Goal: Information Seeking & Learning: Find specific fact

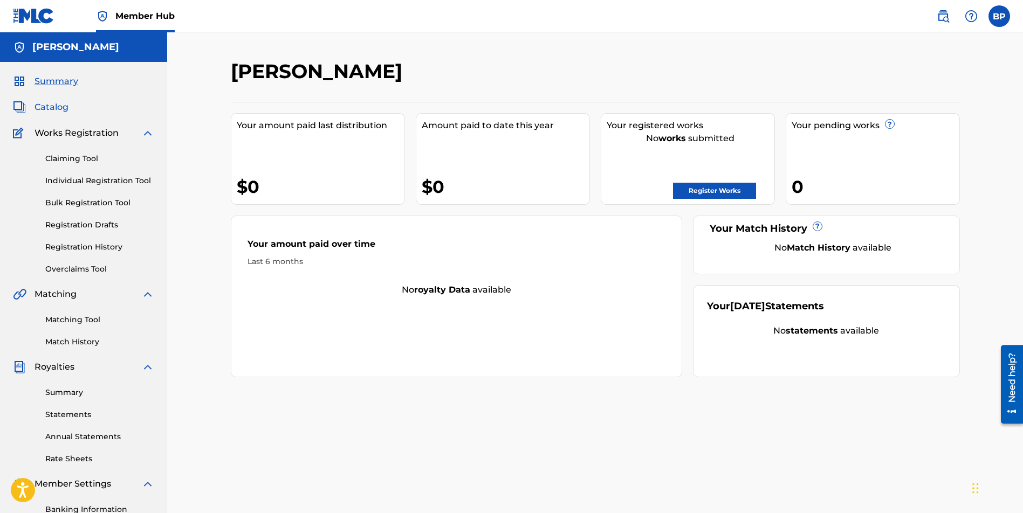
click at [54, 108] on span "Catalog" at bounding box center [52, 107] width 34 height 13
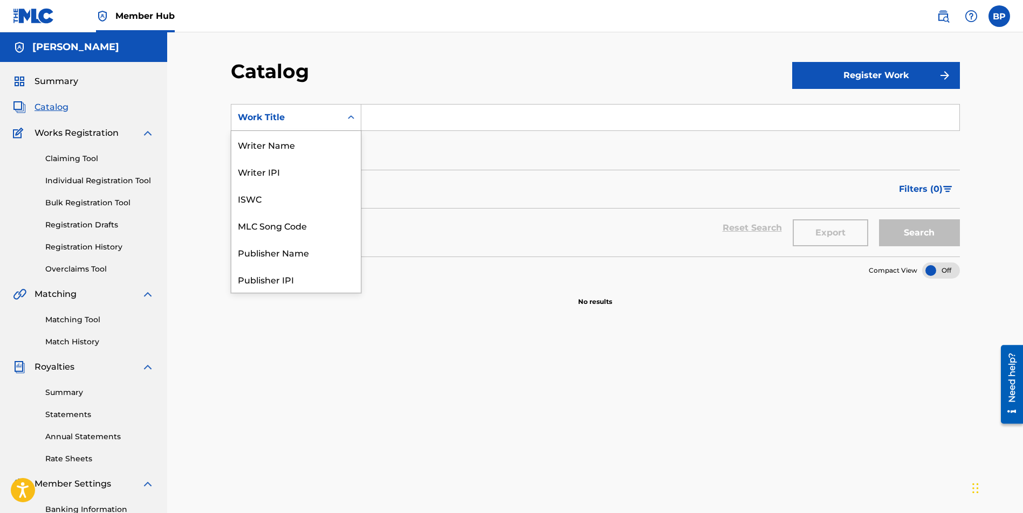
click at [353, 120] on icon "Search Form" at bounding box center [351, 117] width 11 height 11
click at [366, 70] on div "Catalog" at bounding box center [511, 75] width 561 height 32
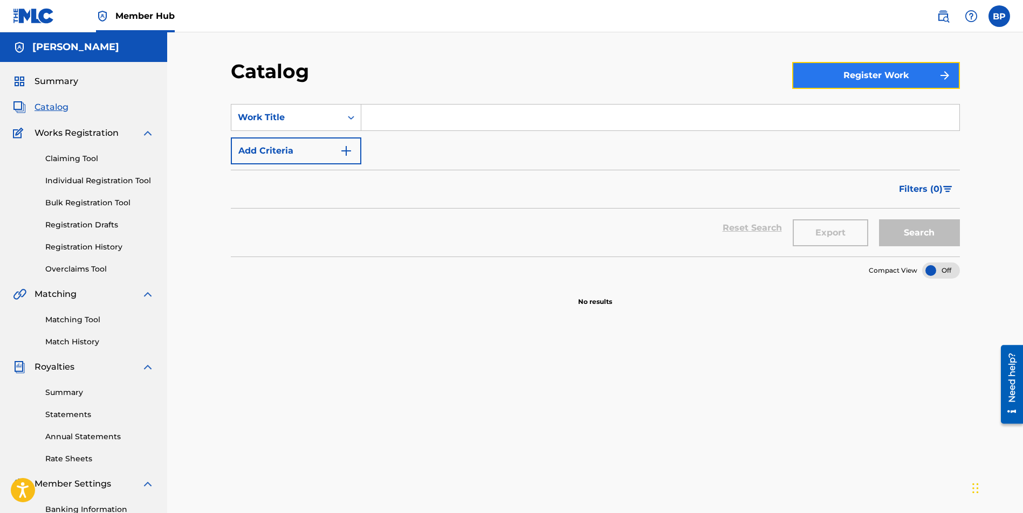
click at [891, 74] on button "Register Work" at bounding box center [876, 75] width 168 height 27
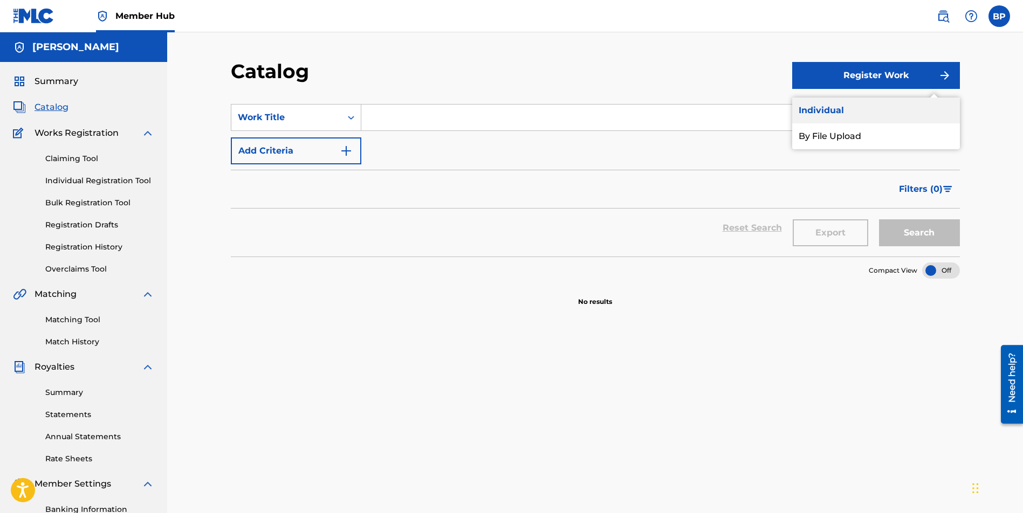
click at [836, 111] on link "Individual" at bounding box center [876, 111] width 168 height 26
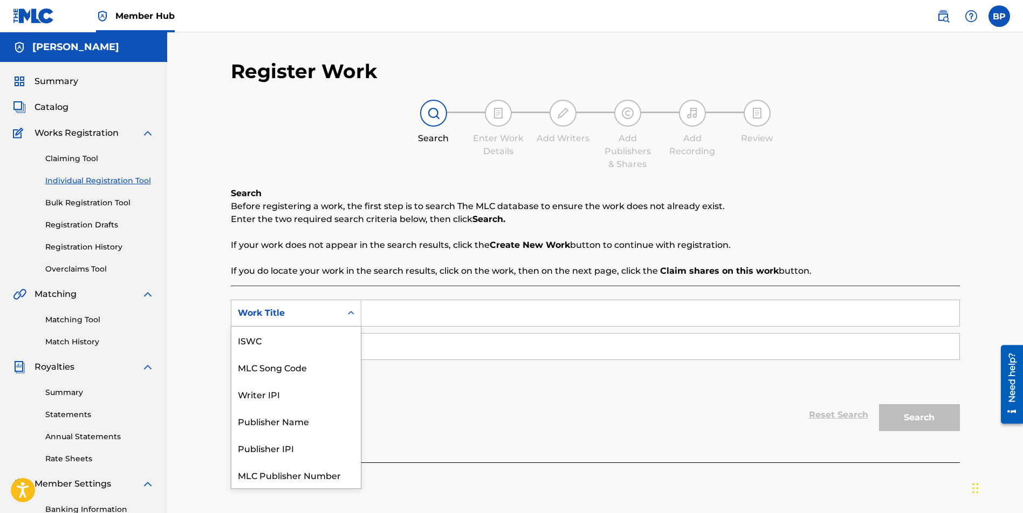
click at [349, 314] on icon "Search Form" at bounding box center [351, 313] width 11 height 11
click at [339, 122] on div "Search Enter Work Details Add Writers Add Publishers & Shares Add Recording Rev…" at bounding box center [595, 135] width 729 height 71
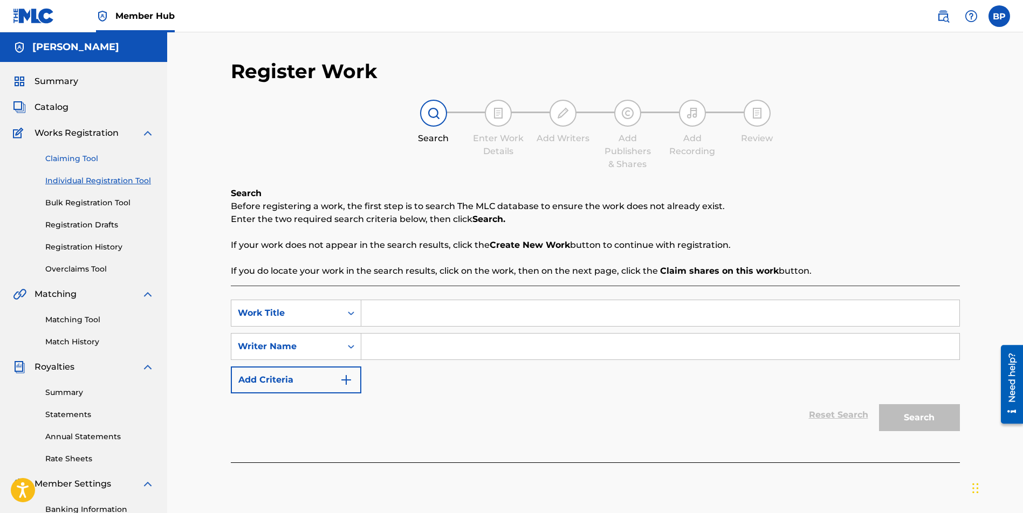
click at [72, 159] on link "Claiming Tool" at bounding box center [99, 158] width 109 height 11
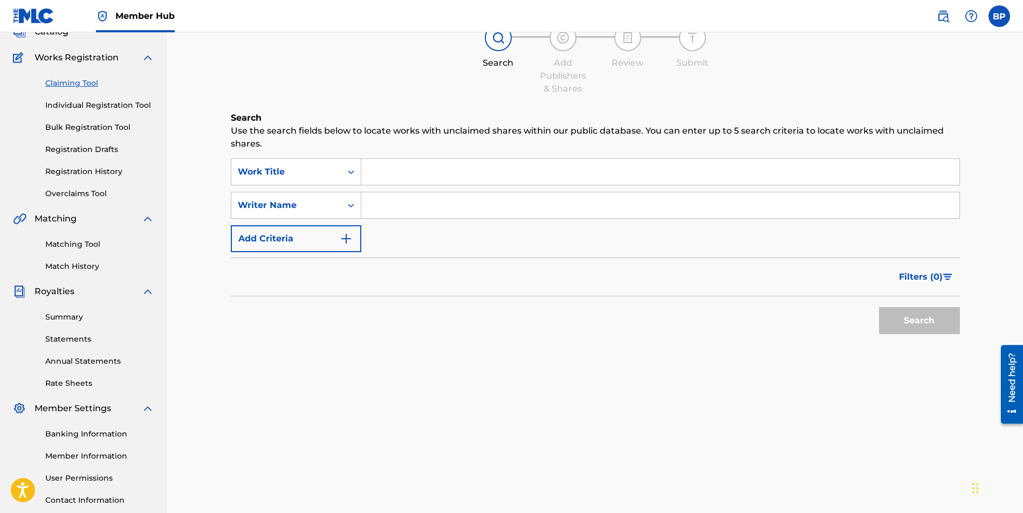
scroll to position [83, 0]
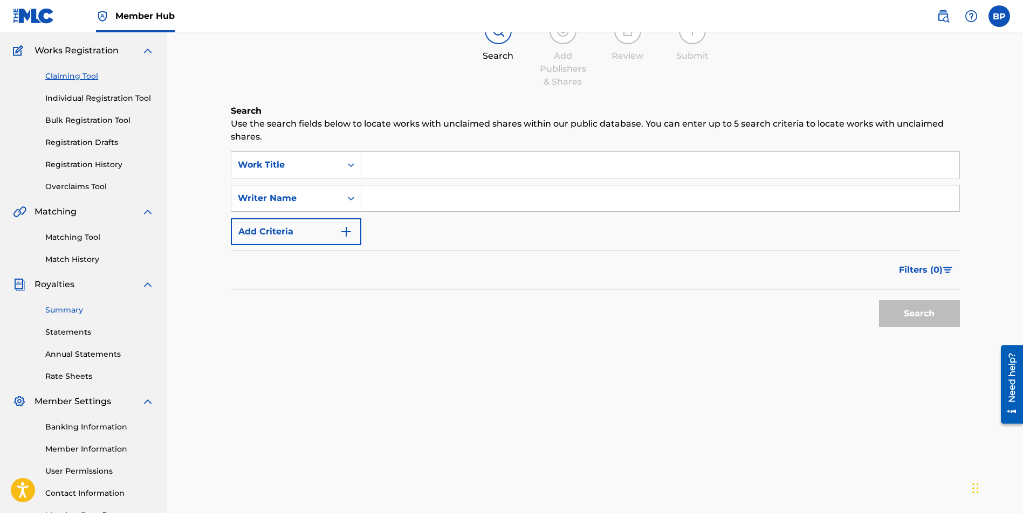
click at [75, 312] on link "Summary" at bounding box center [99, 310] width 109 height 11
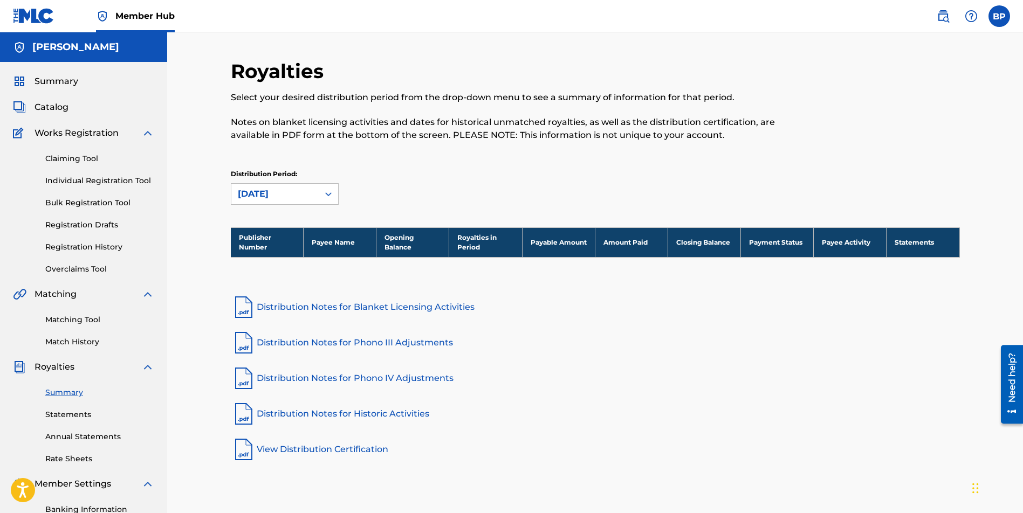
click at [148, 136] on img at bounding box center [147, 133] width 13 height 13
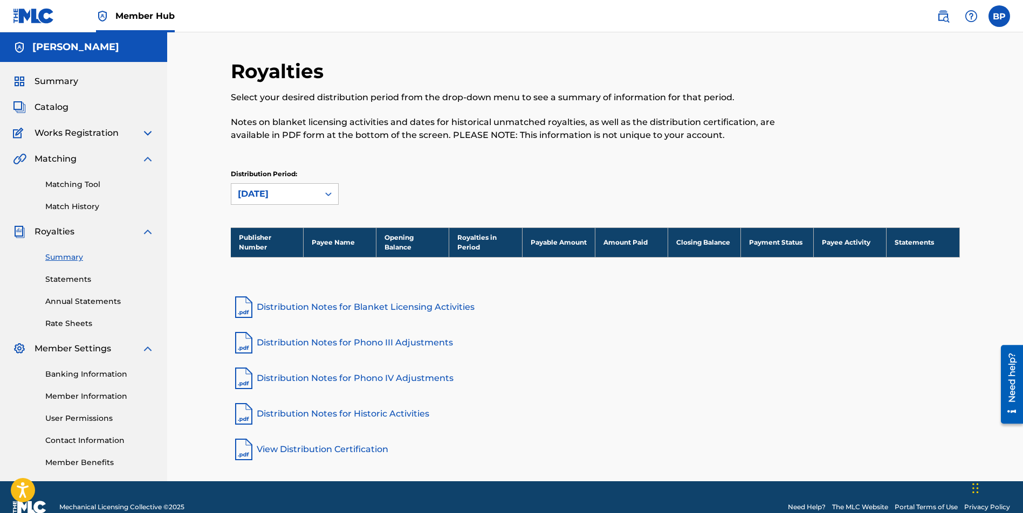
click at [147, 134] on img at bounding box center [147, 133] width 13 height 13
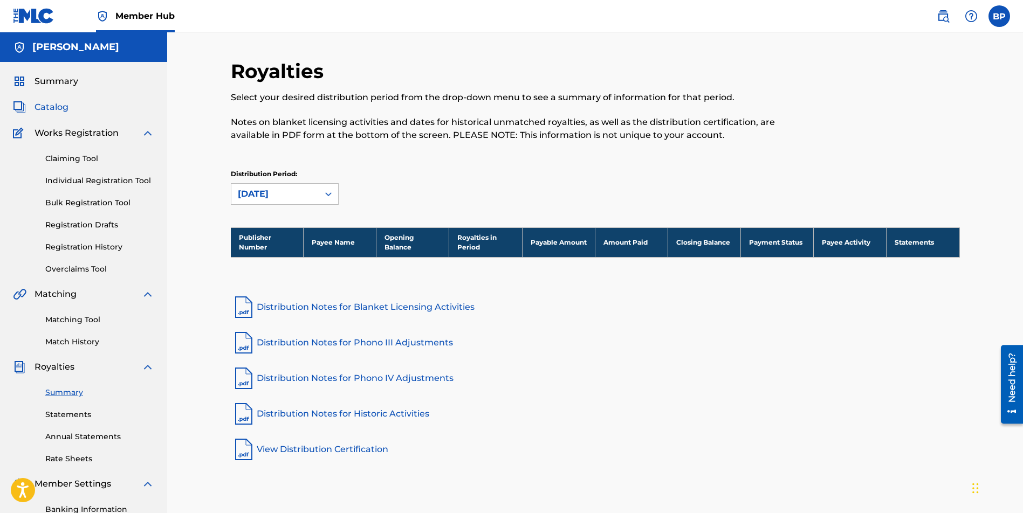
click at [56, 107] on span "Catalog" at bounding box center [52, 107] width 34 height 13
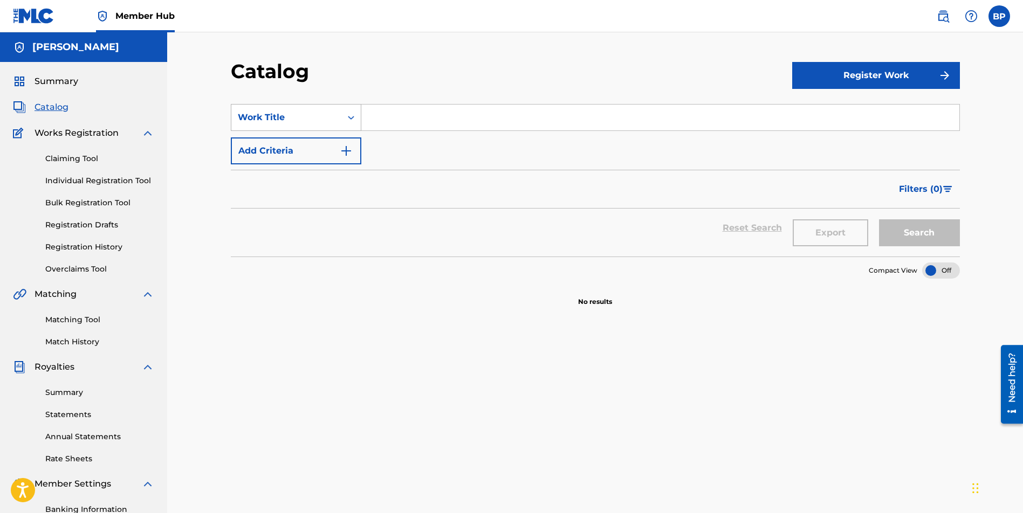
click at [352, 116] on icon "Search Form" at bounding box center [351, 117] width 11 height 11
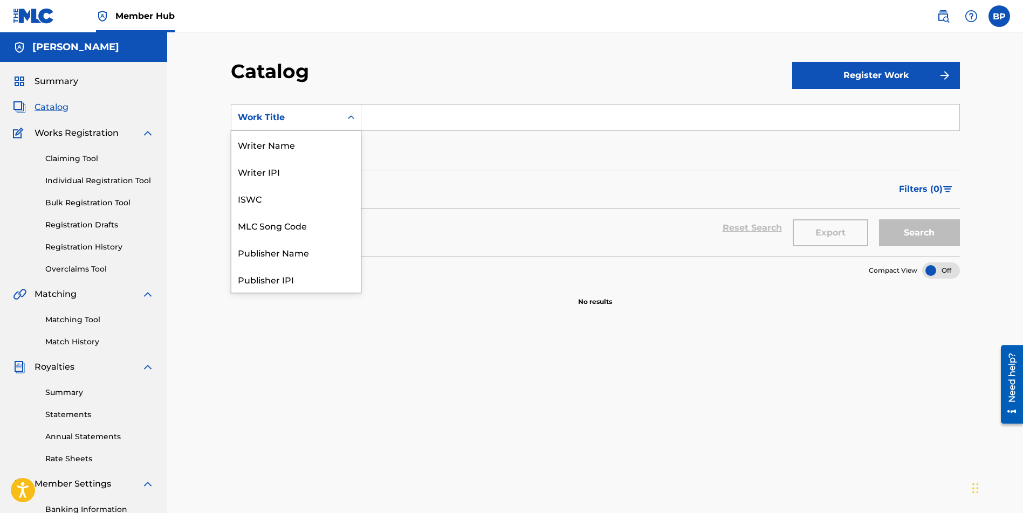
scroll to position [162, 0]
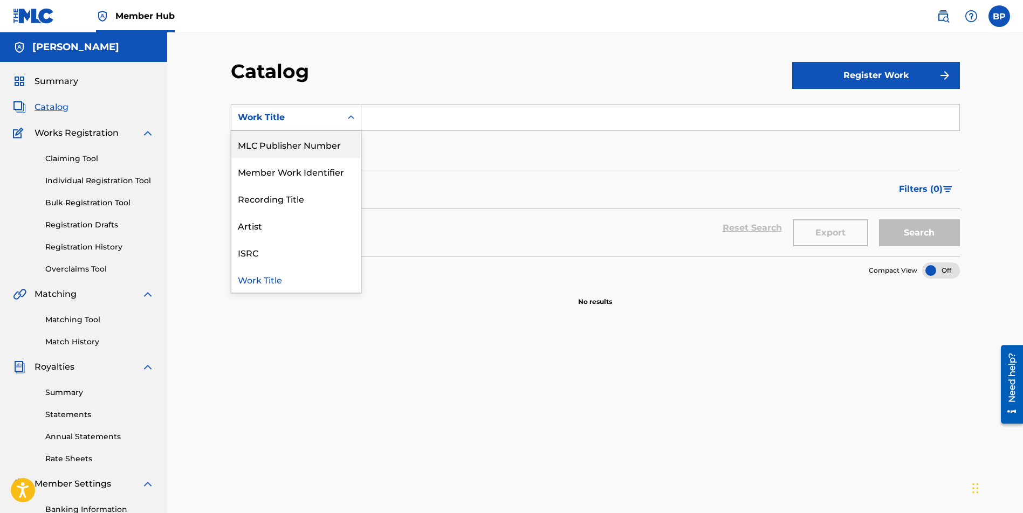
click at [341, 142] on div "MLC Publisher Number" at bounding box center [295, 144] width 129 height 27
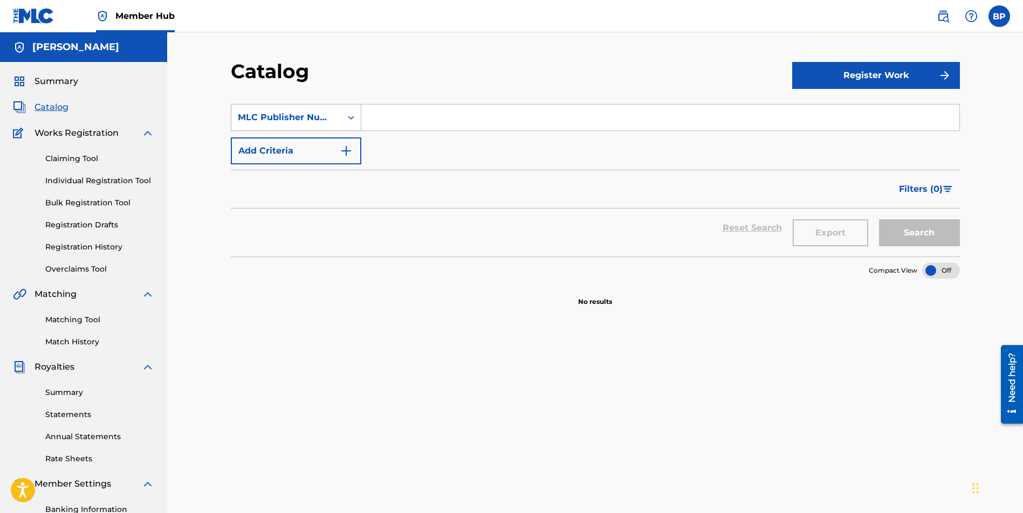
click at [348, 117] on icon "Search Form" at bounding box center [351, 118] width 6 height 4
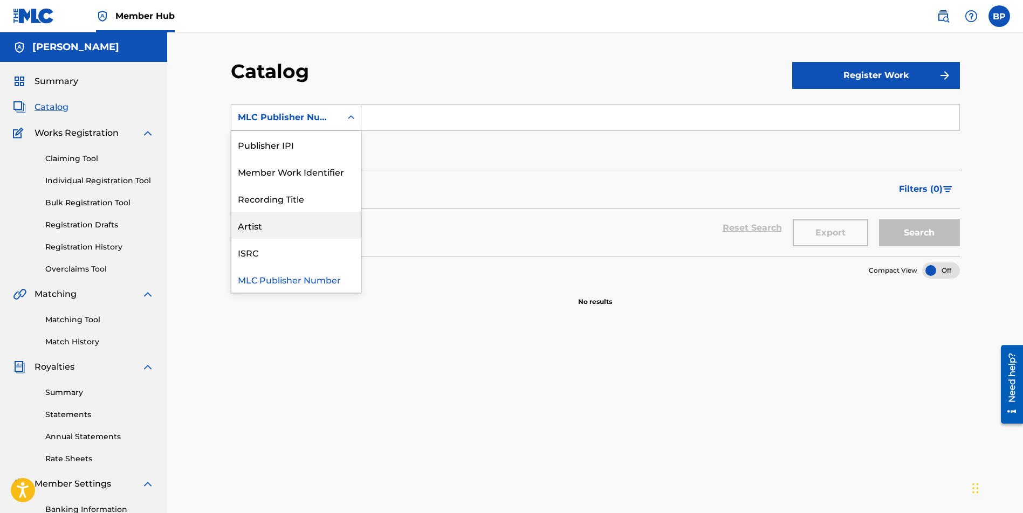
click at [318, 223] on div "Artist" at bounding box center [295, 225] width 129 height 27
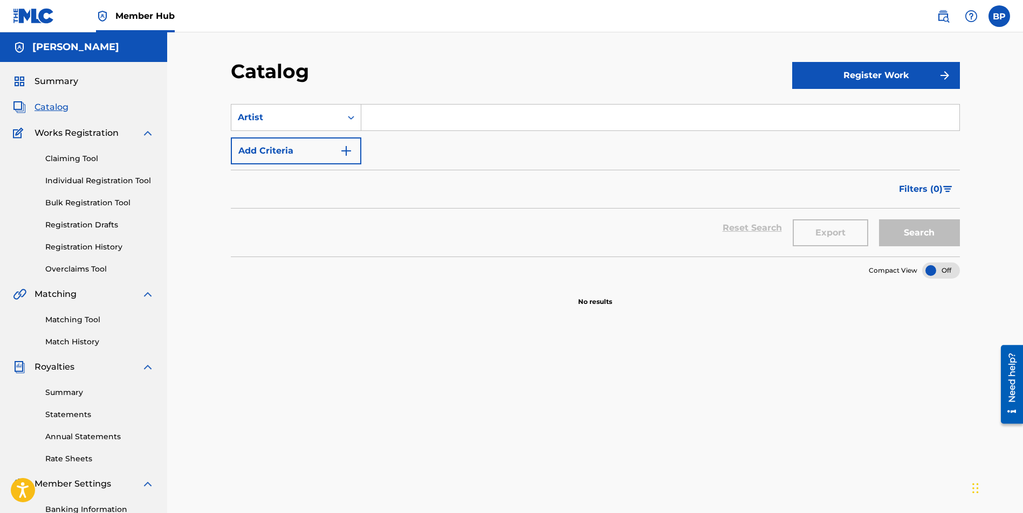
click at [456, 122] on input "Search Form" at bounding box center [660, 118] width 598 height 26
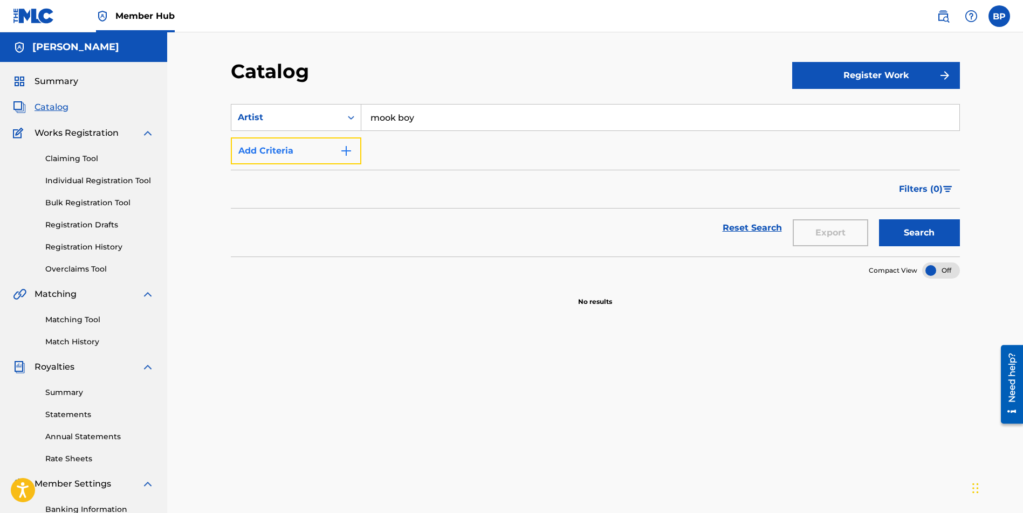
click at [346, 153] on img "Search Form" at bounding box center [346, 151] width 13 height 13
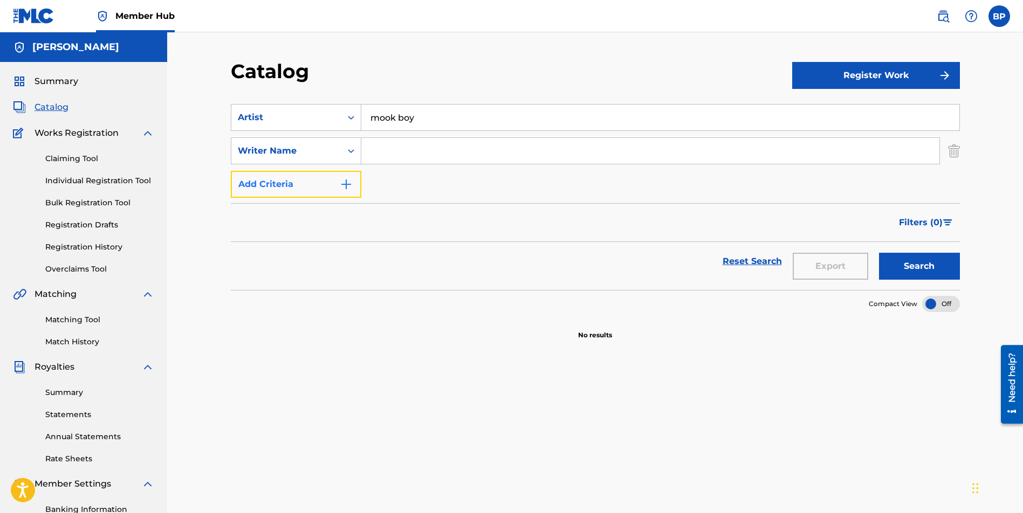
click at [347, 183] on img "Search Form" at bounding box center [346, 184] width 13 height 13
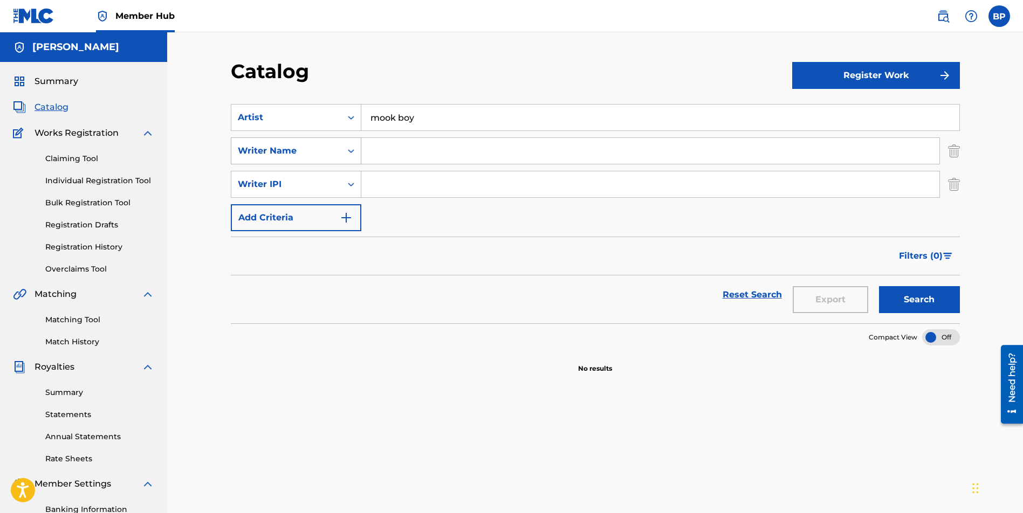
click at [352, 154] on icon "Search Form" at bounding box center [351, 151] width 11 height 11
click at [931, 304] on button "Search" at bounding box center [919, 299] width 81 height 27
click at [438, 120] on input "mook boy" at bounding box center [660, 118] width 598 height 26
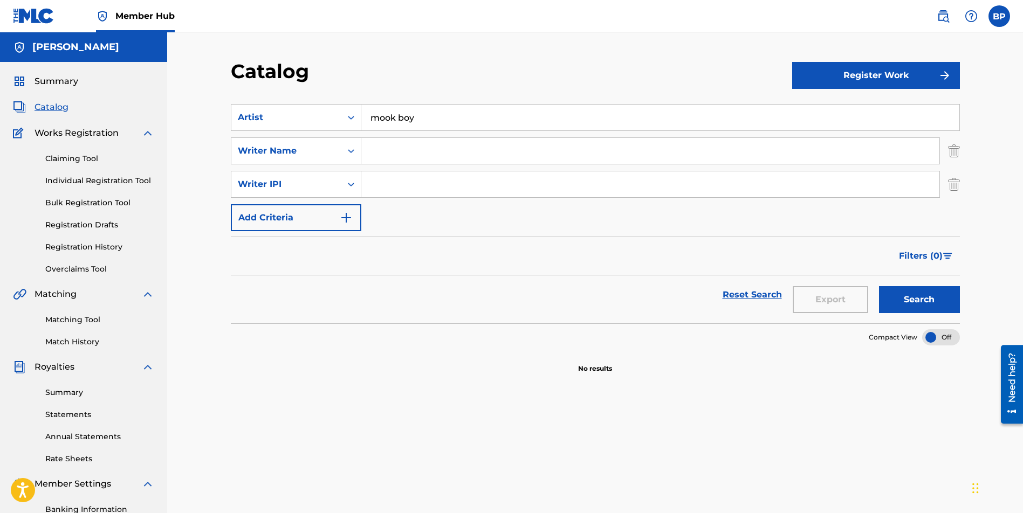
click at [438, 120] on input "mook boy" at bounding box center [660, 118] width 598 height 26
type input "[PERSON_NAME]"
click at [909, 301] on button "Search" at bounding box center [919, 299] width 81 height 27
